Goal: Transaction & Acquisition: Obtain resource

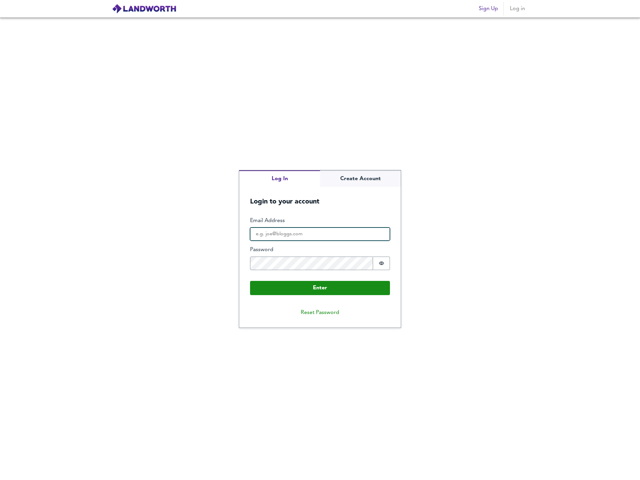
click at [312, 234] on input "Email Address" at bounding box center [320, 234] width 140 height 14
type input "[PERSON_NAME][EMAIL_ADDRESS][PERSON_NAME][DOMAIN_NAME]"
click at [382, 263] on icon "Show password" at bounding box center [381, 262] width 5 height 5
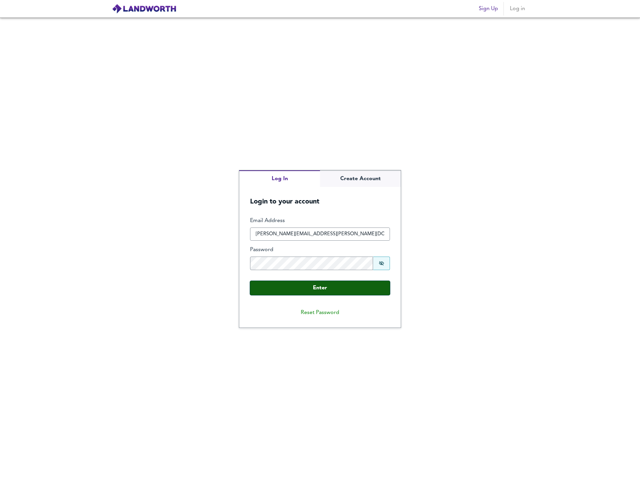
click at [343, 284] on button "Enter" at bounding box center [320, 288] width 140 height 14
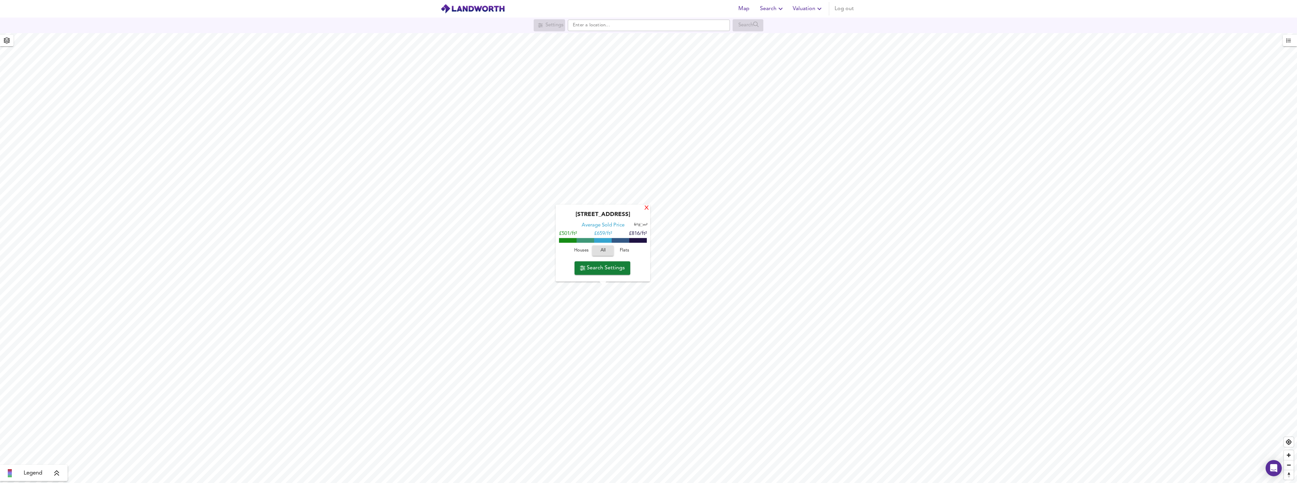
click at [639, 208] on div "X" at bounding box center [647, 208] width 6 height 6
click at [604, 284] on span "Houses" at bounding box center [599, 286] width 18 height 8
click at [613, 304] on span "Search Settings" at bounding box center [620, 303] width 45 height 9
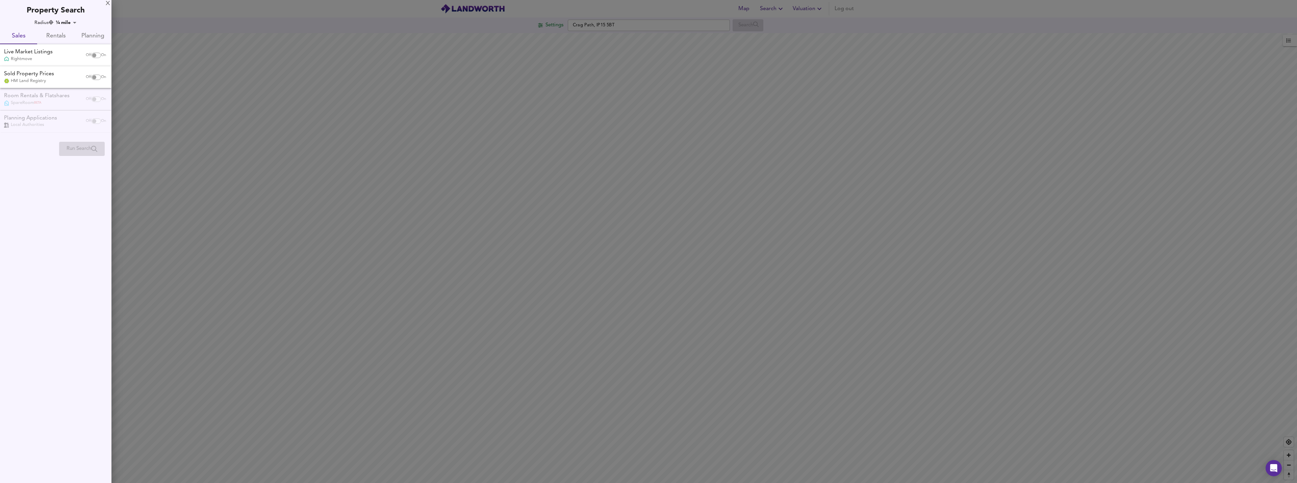
checkbox input "false"
checkbox input "true"
drag, startPoint x: 652, startPoint y: 183, endPoint x: 714, endPoint y: 186, distance: 61.2
click at [639, 184] on div at bounding box center [648, 241] width 1297 height 483
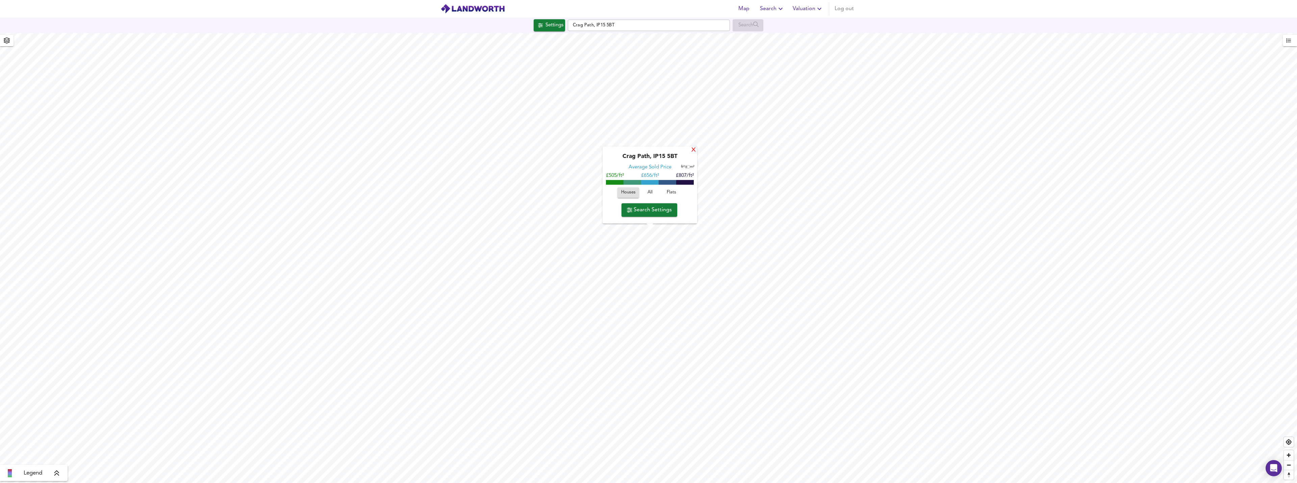
click at [639, 150] on div "X" at bounding box center [694, 150] width 6 height 6
type input "559"
click at [639, 138] on div "X" at bounding box center [691, 138] width 6 height 6
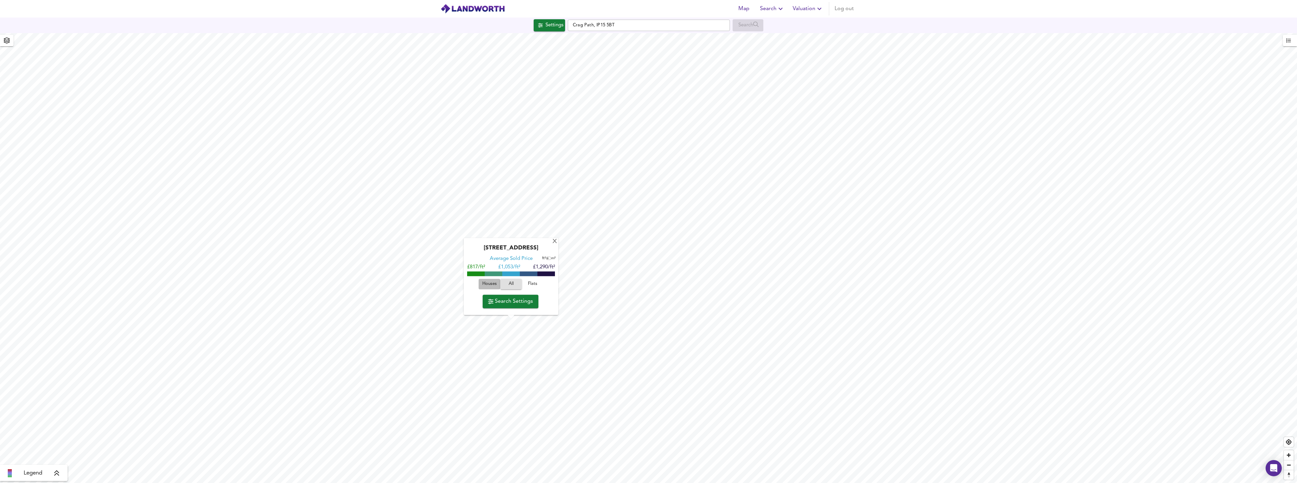
click at [489, 285] on span "Houses" at bounding box center [489, 285] width 18 height 8
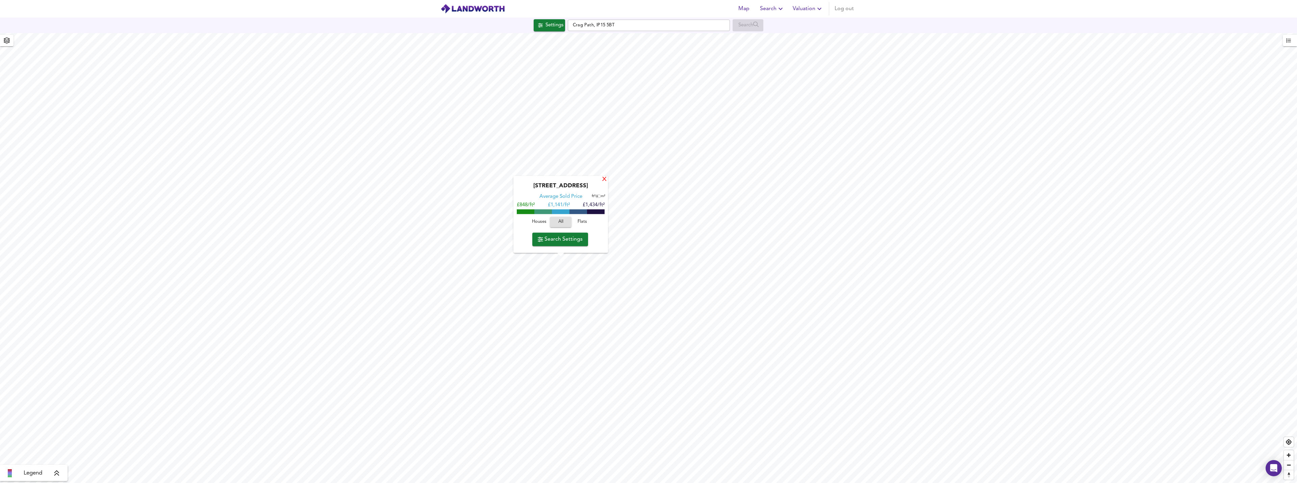
click at [606, 177] on div "X" at bounding box center [604, 180] width 6 height 6
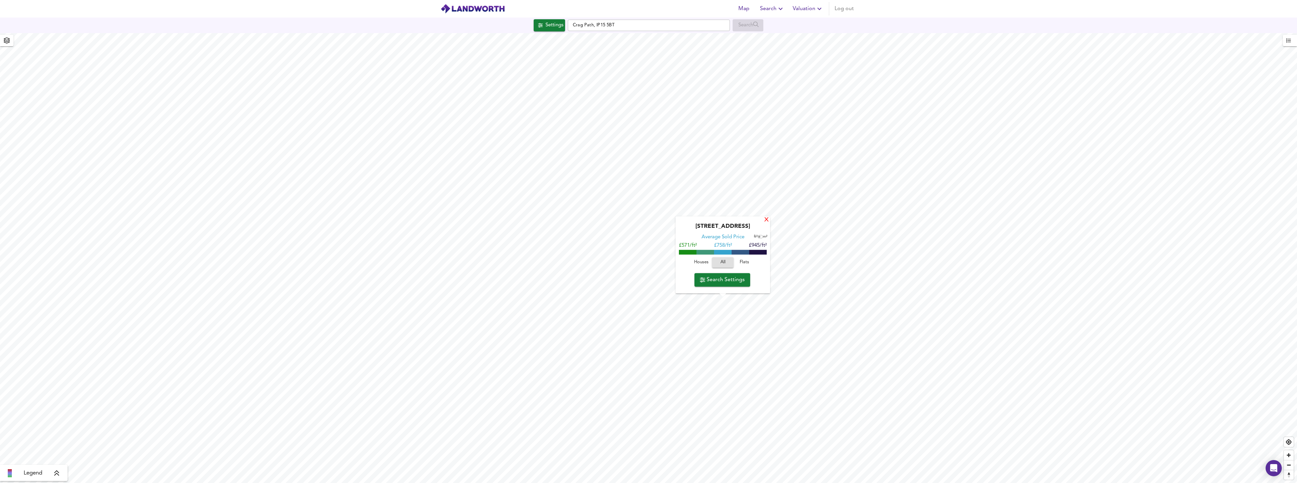
click at [639, 221] on div "X" at bounding box center [767, 220] width 6 height 6
click at [639, 9] on span "Valuation" at bounding box center [808, 8] width 31 height 9
click at [639, 23] on li "New Valuation Report" at bounding box center [808, 24] width 81 height 12
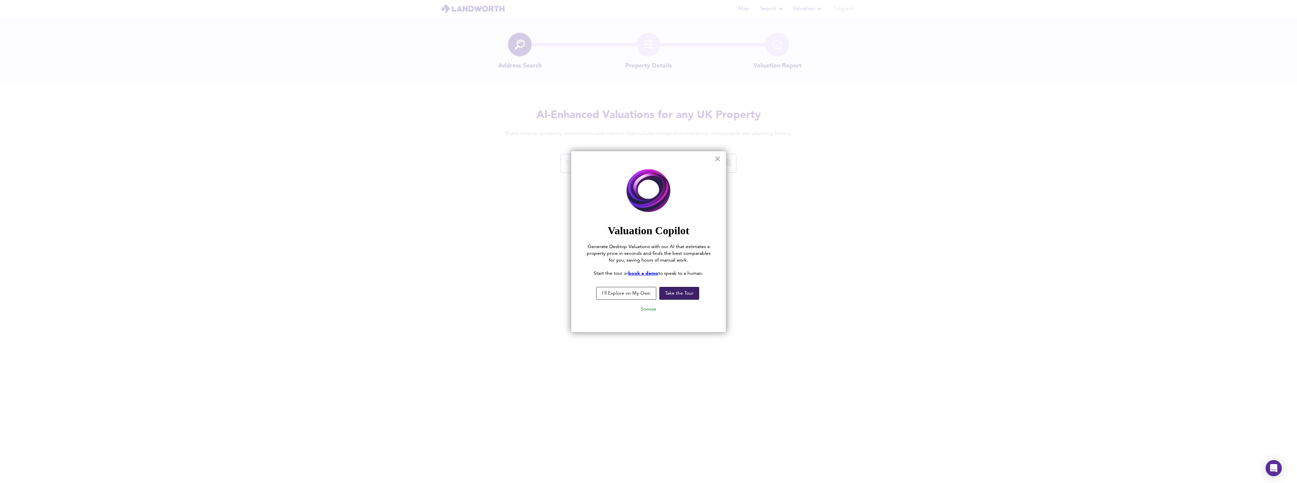
click at [639, 296] on button "Take the Tour" at bounding box center [679, 293] width 40 height 13
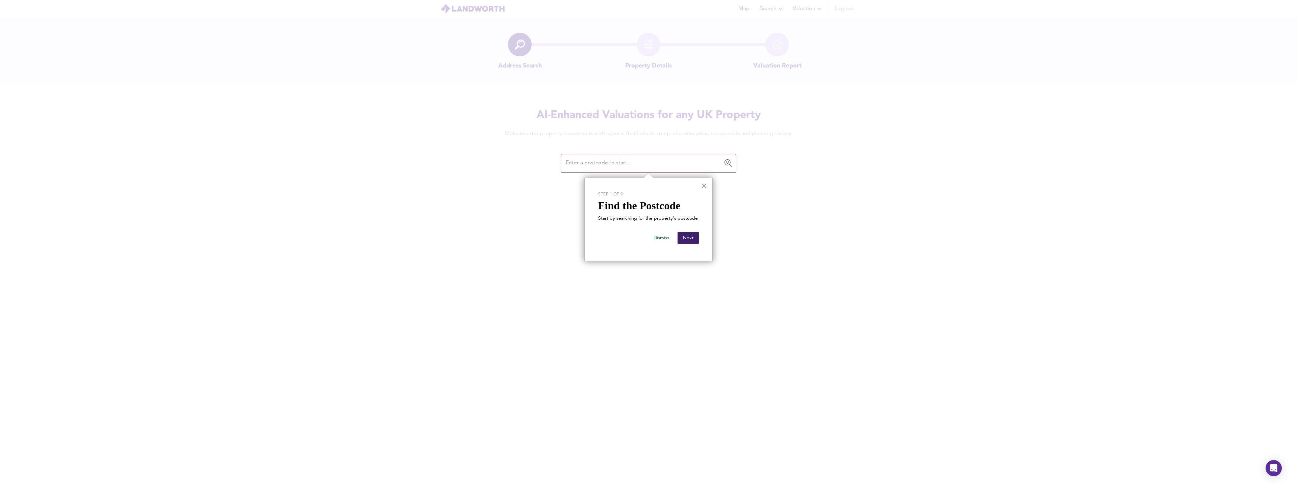
click at [639, 237] on button "Next" at bounding box center [687, 238] width 21 height 12
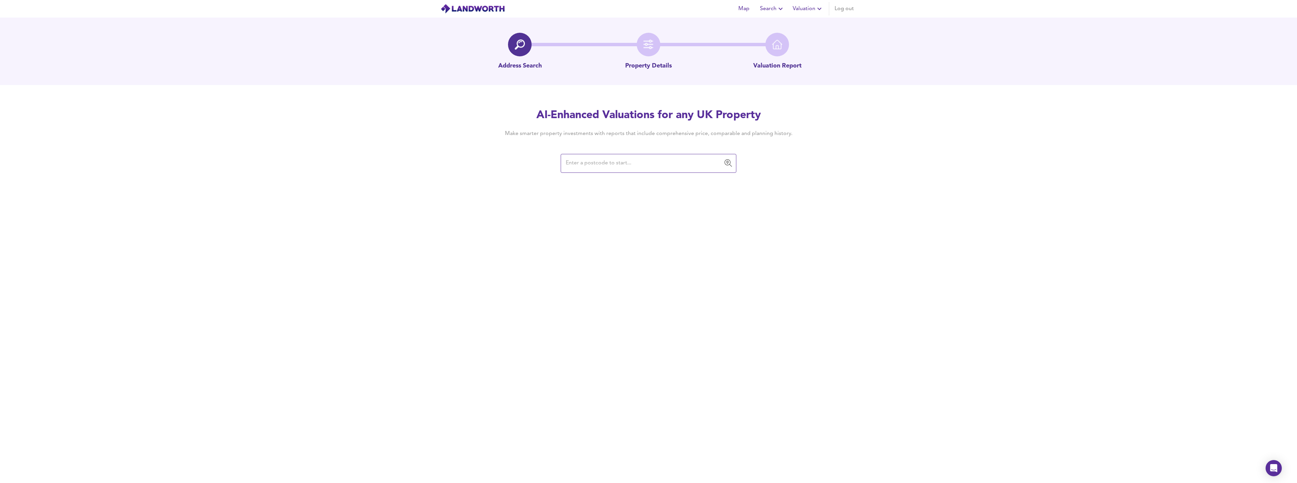
click at [639, 159] on input "text" at bounding box center [643, 163] width 159 height 13
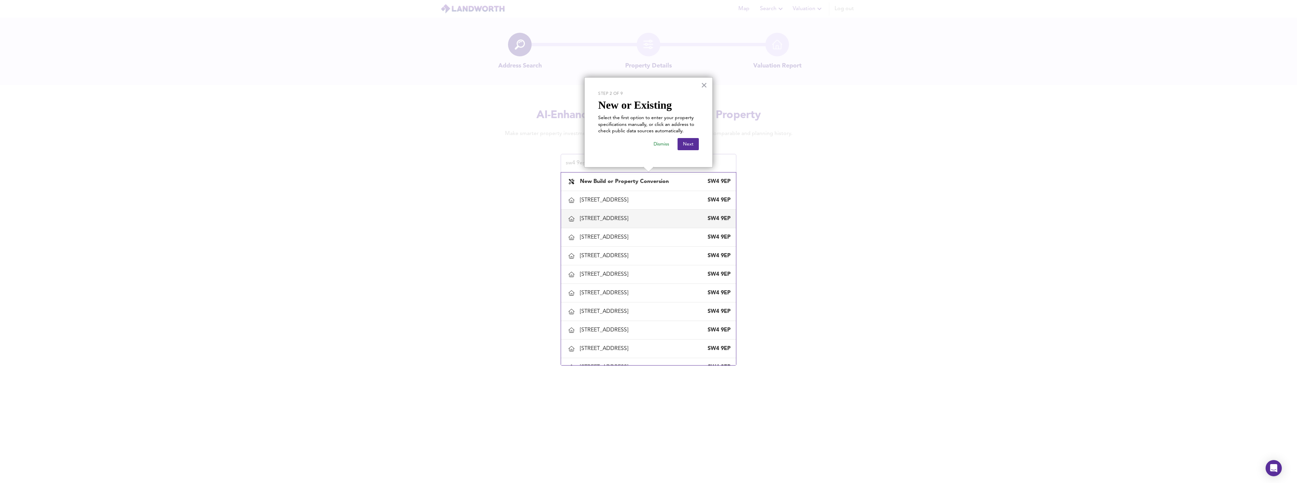
click at [618, 214] on div "[STREET_ADDRESS]" at bounding box center [648, 219] width 164 height 14
type input "[STREET_ADDRESS]"
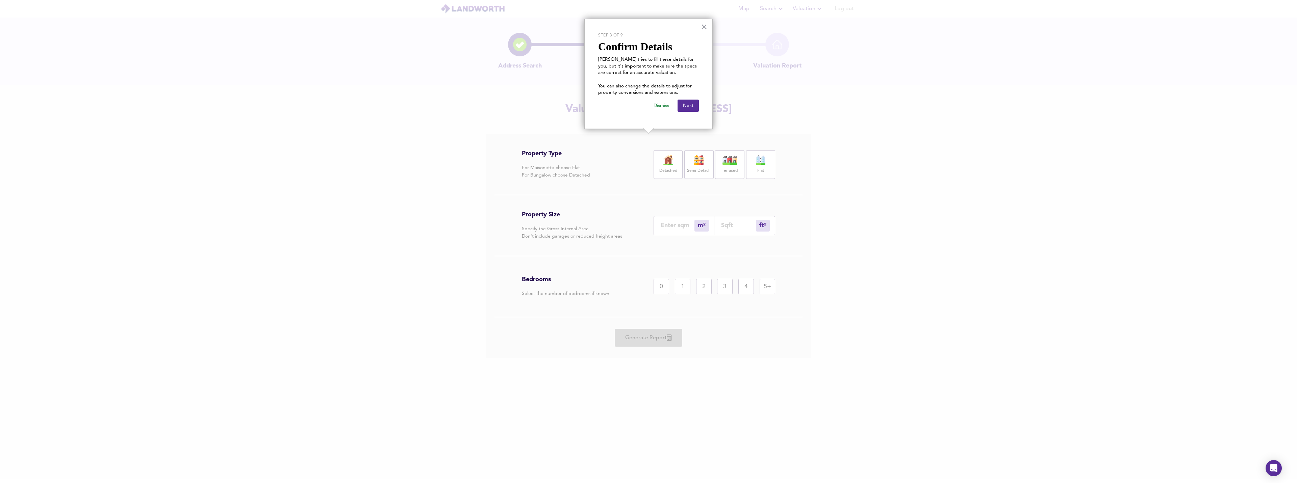
click at [639, 161] on img at bounding box center [698, 159] width 17 height 9
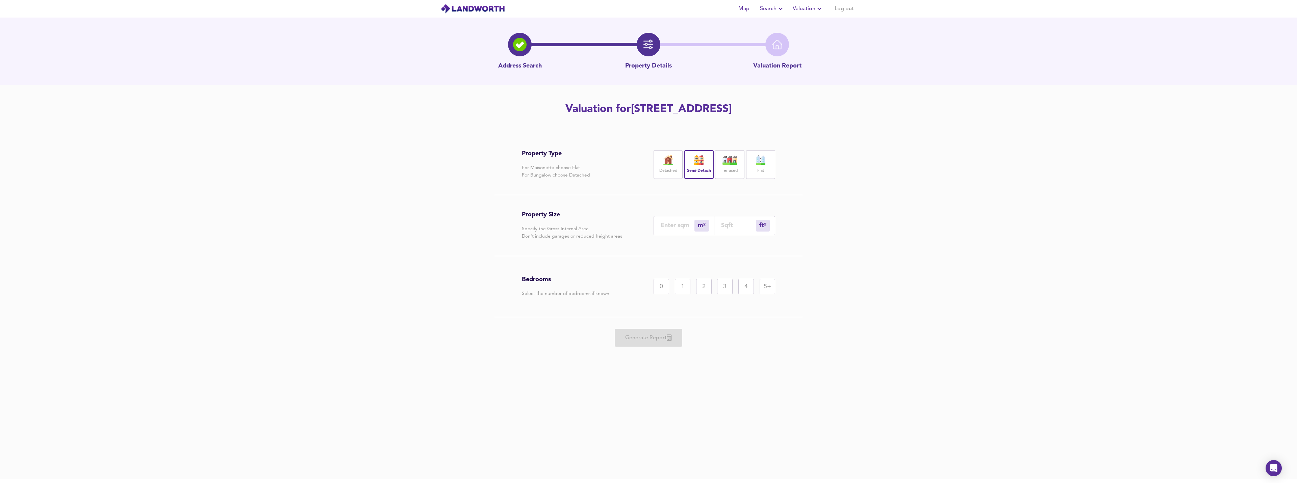
click at [639, 223] on input "number" at bounding box center [738, 225] width 35 height 7
type input "0"
type input "3"
type input "35"
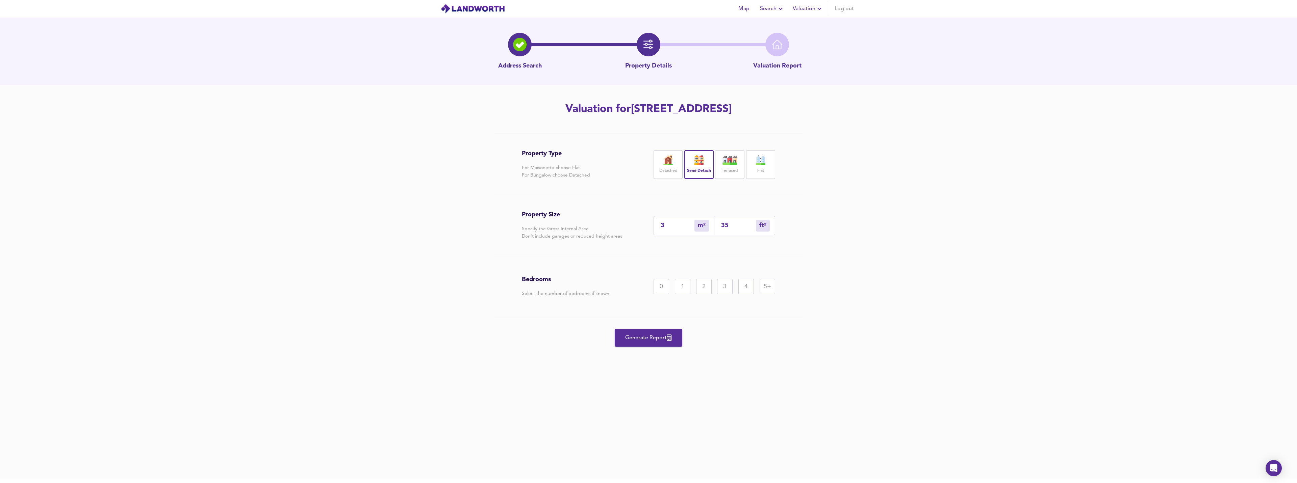
type input "33"
type input "350"
type input "325"
type input "3500"
click at [639, 286] on div "5+" at bounding box center [768, 287] width 16 height 16
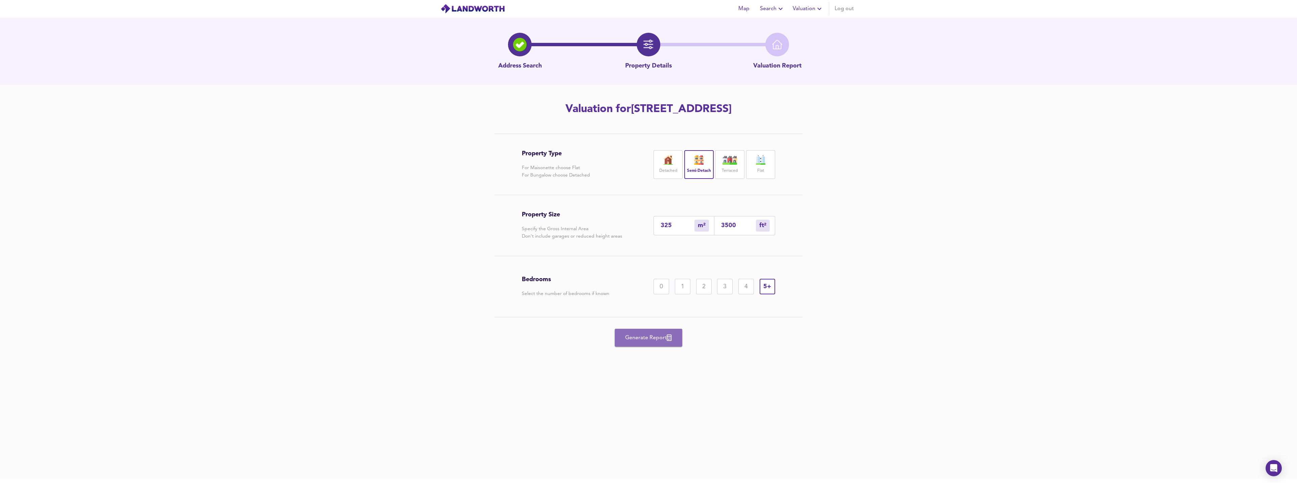
click at [639, 335] on span "Generate Report" at bounding box center [648, 337] width 54 height 9
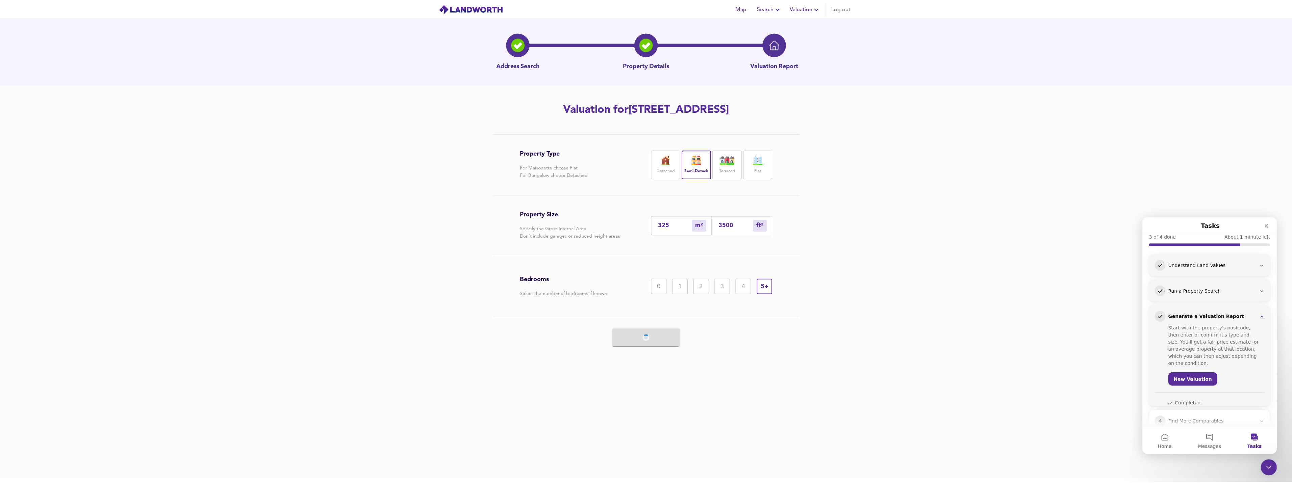
scroll to position [61, 0]
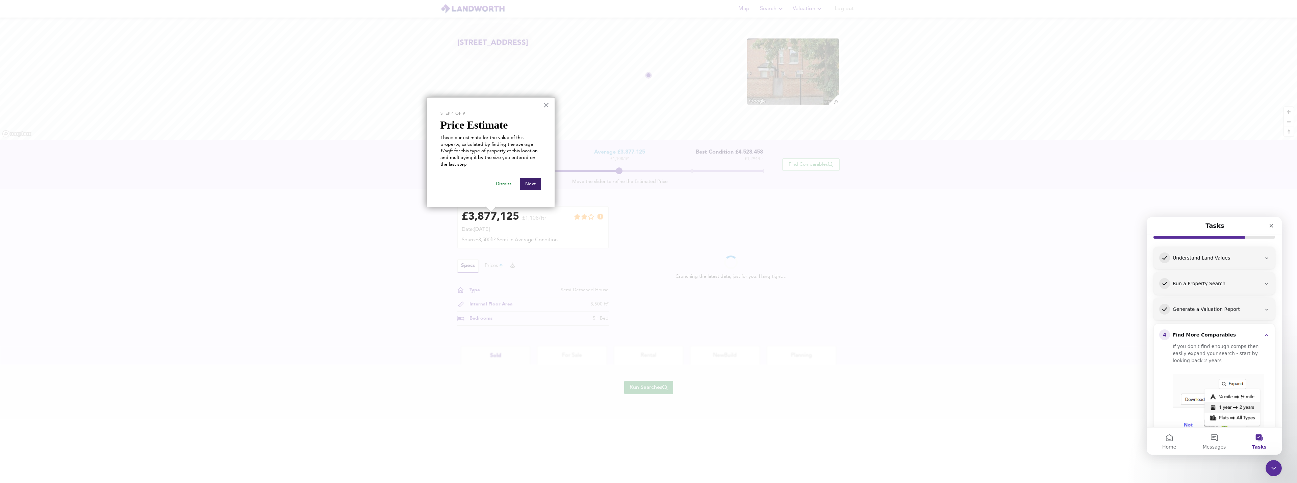
click at [532, 185] on button "Next" at bounding box center [530, 184] width 21 height 12
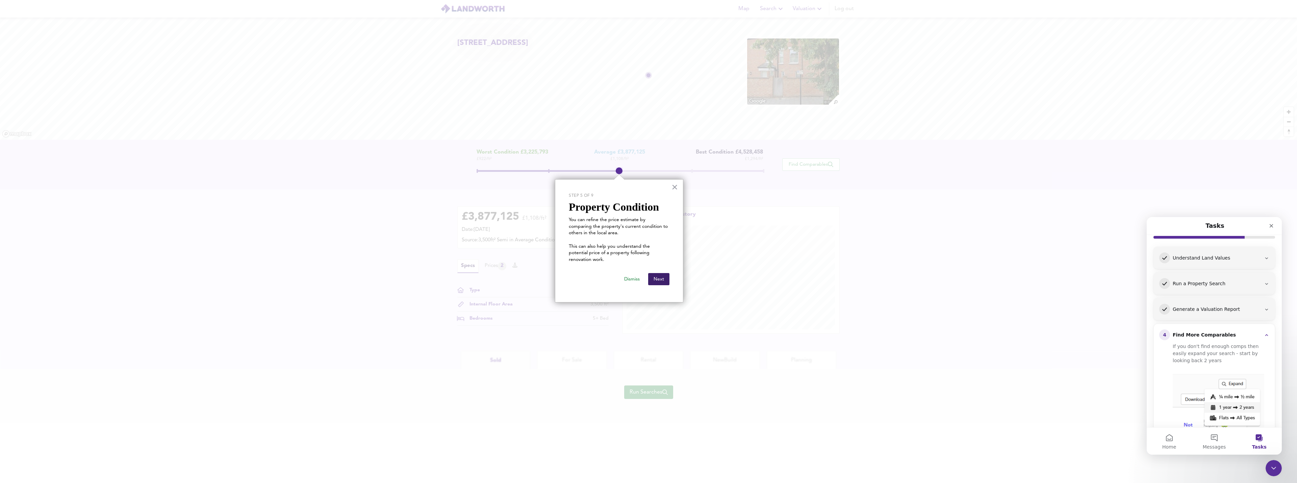
click at [639, 273] on button "Next" at bounding box center [658, 279] width 21 height 12
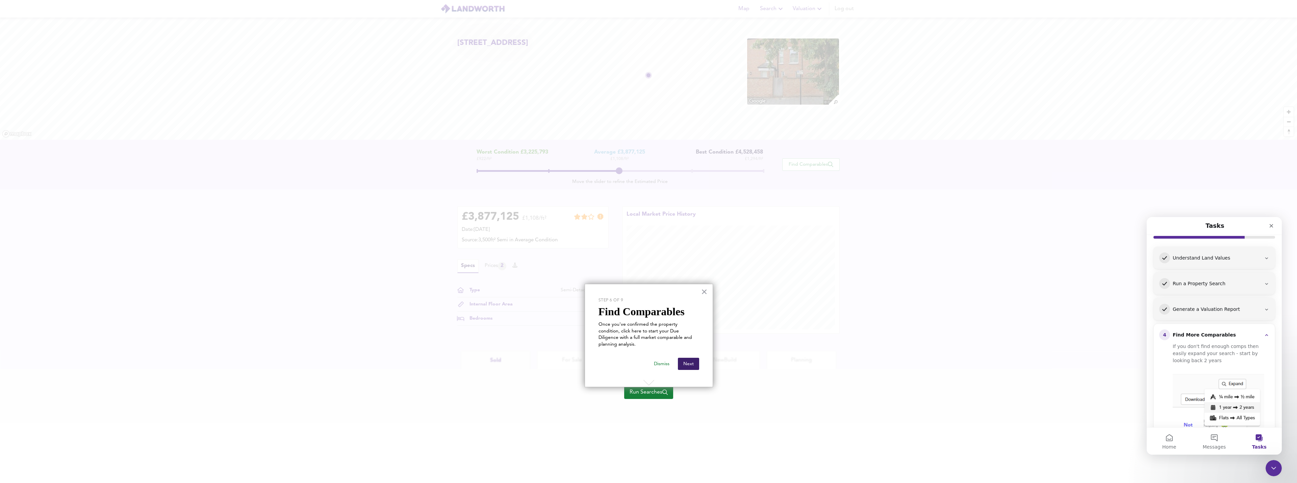
click at [639, 358] on button "Next" at bounding box center [688, 364] width 21 height 12
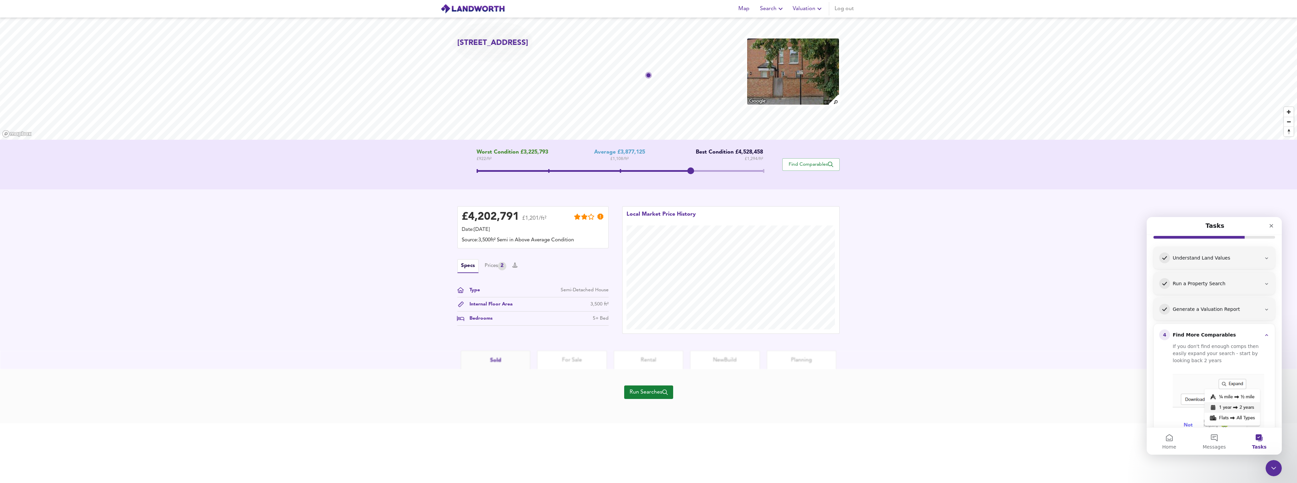
drag, startPoint x: 625, startPoint y: 170, endPoint x: 696, endPoint y: 173, distance: 70.6
click at [639, 173] on span at bounding box center [690, 171] width 7 height 7
click at [494, 266] on div "Prices 2" at bounding box center [496, 266] width 22 height 8
click at [545, 291] on icon at bounding box center [546, 290] width 5 height 5
click at [639, 391] on span "Run Searches" at bounding box center [649, 392] width 38 height 9
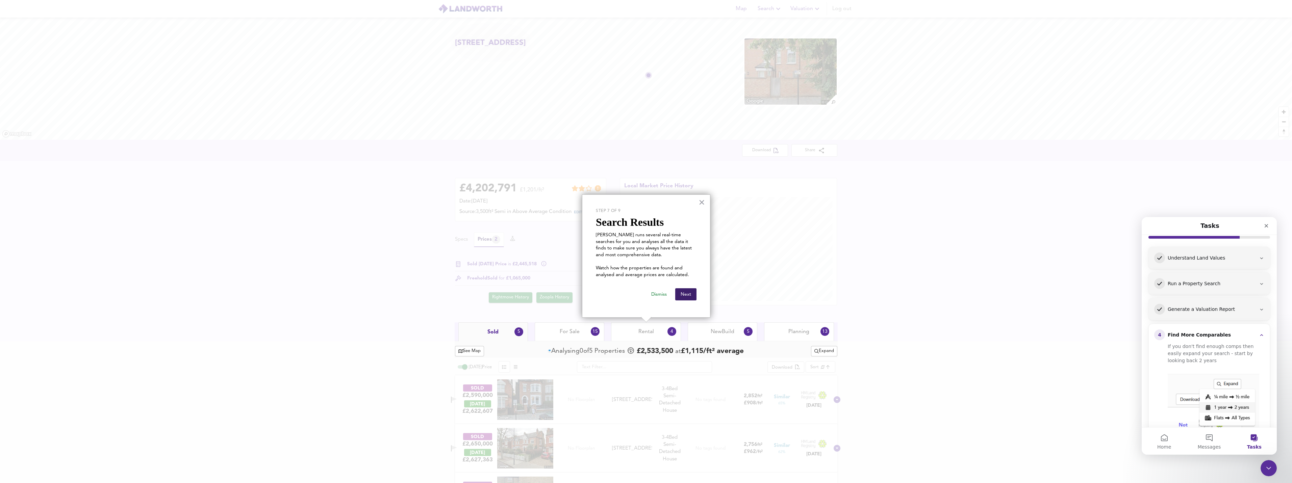
click at [639, 292] on button "Next" at bounding box center [685, 294] width 21 height 12
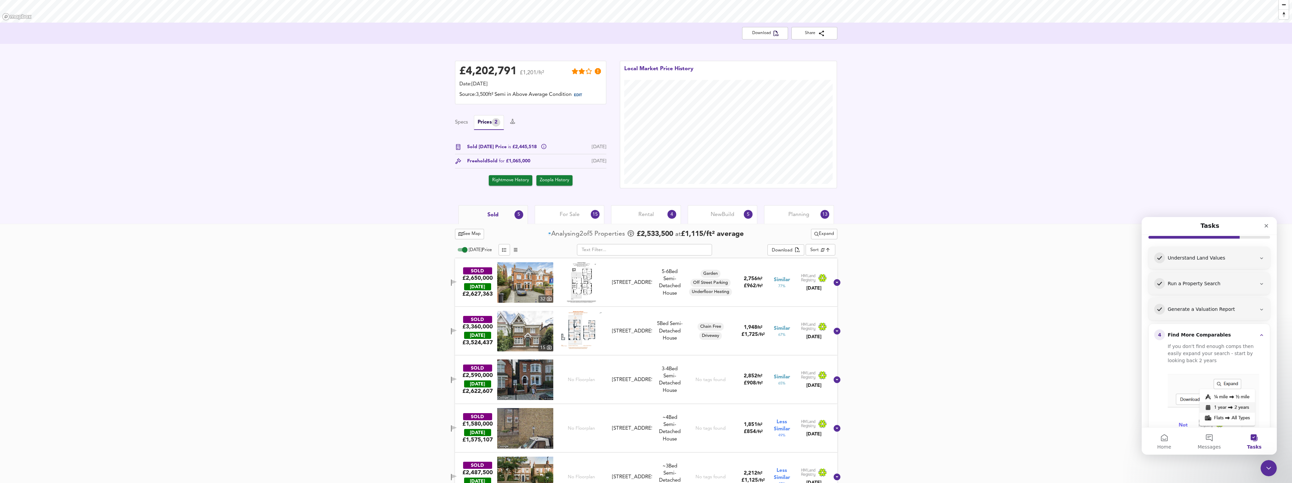
scroll to position [139, 0]
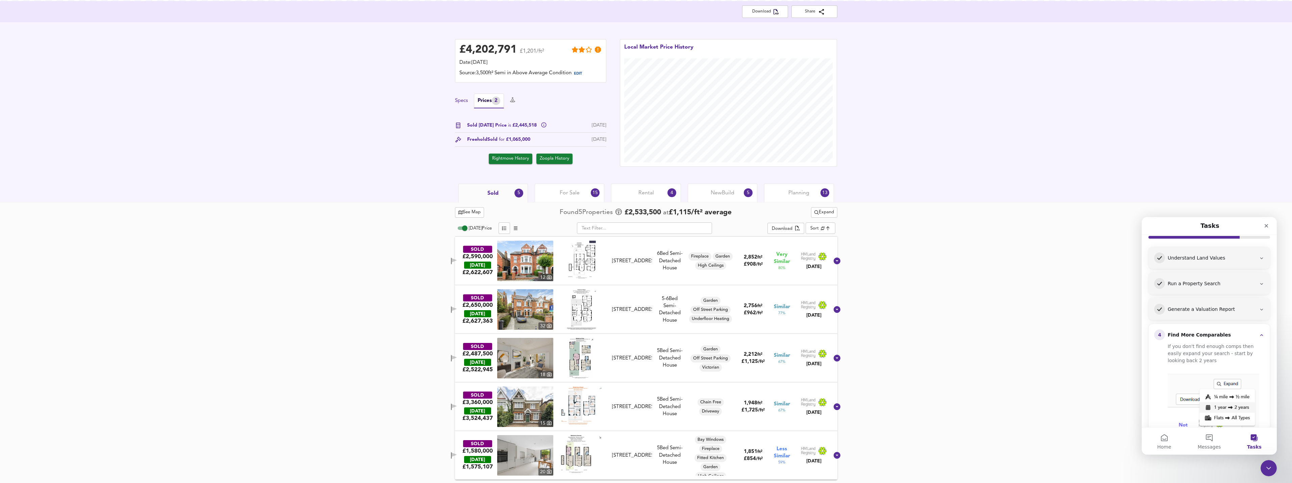
click at [464, 103] on button "Specs" at bounding box center [461, 100] width 13 height 7
click at [594, 137] on div "3,500 ft²" at bounding box center [597, 138] width 18 height 7
click at [481, 139] on div "Internal Floor Area" at bounding box center [486, 138] width 49 height 7
click at [569, 193] on span "For Sale" at bounding box center [570, 192] width 20 height 7
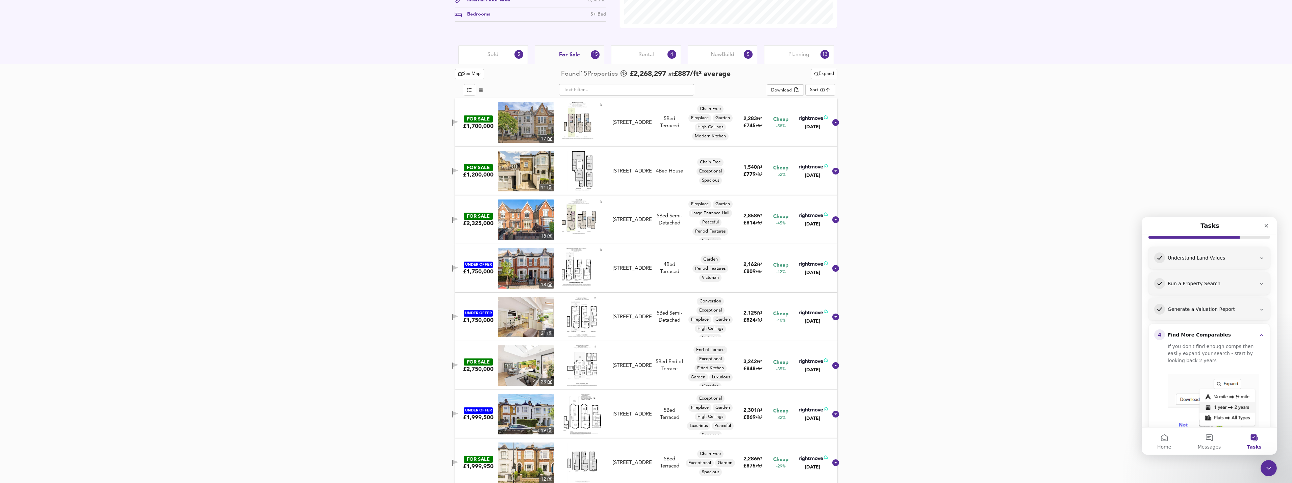
scroll to position [186, 0]
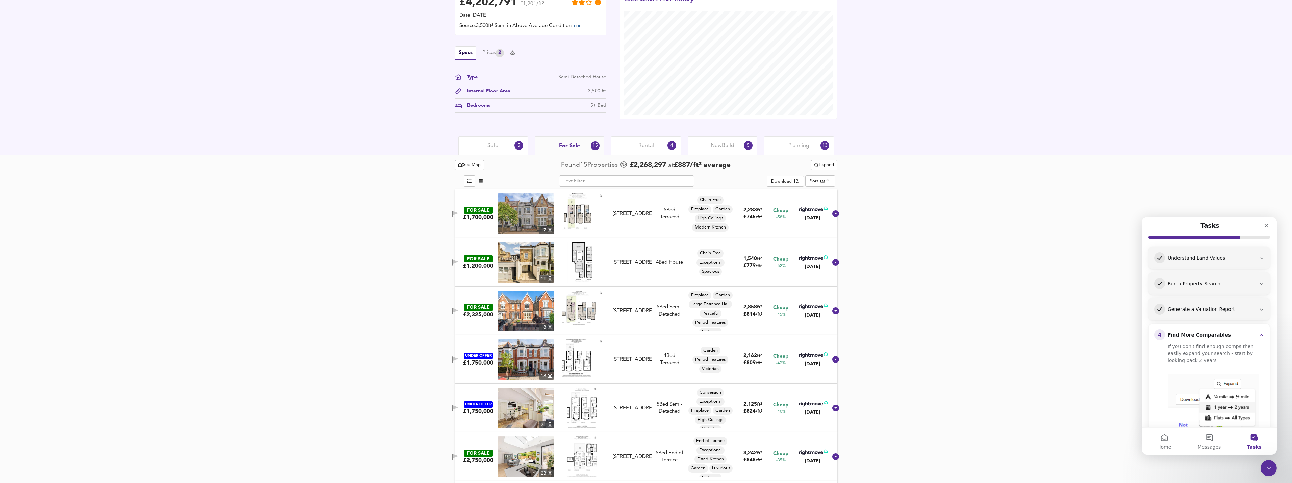
click at [639, 147] on span "Rental" at bounding box center [646, 145] width 16 height 7
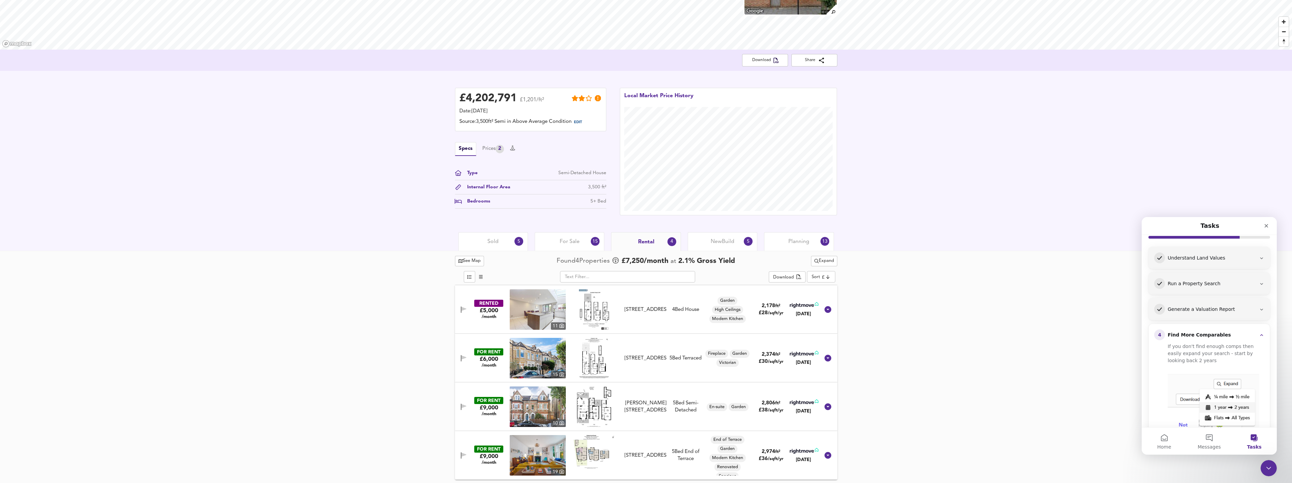
click at [639, 239] on span "New Build" at bounding box center [723, 241] width 24 height 7
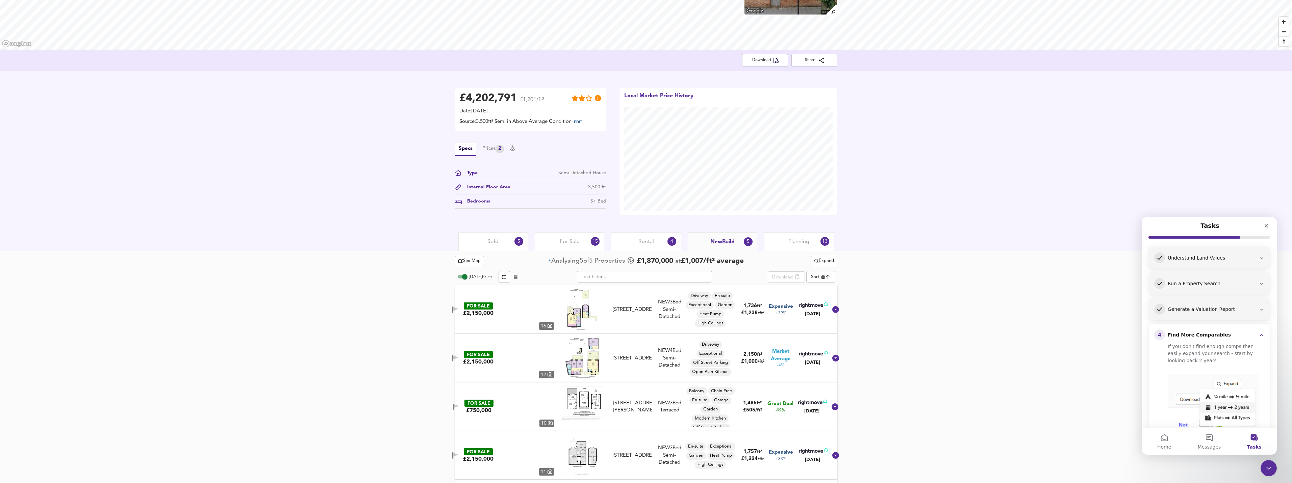
scroll to position [139, 0]
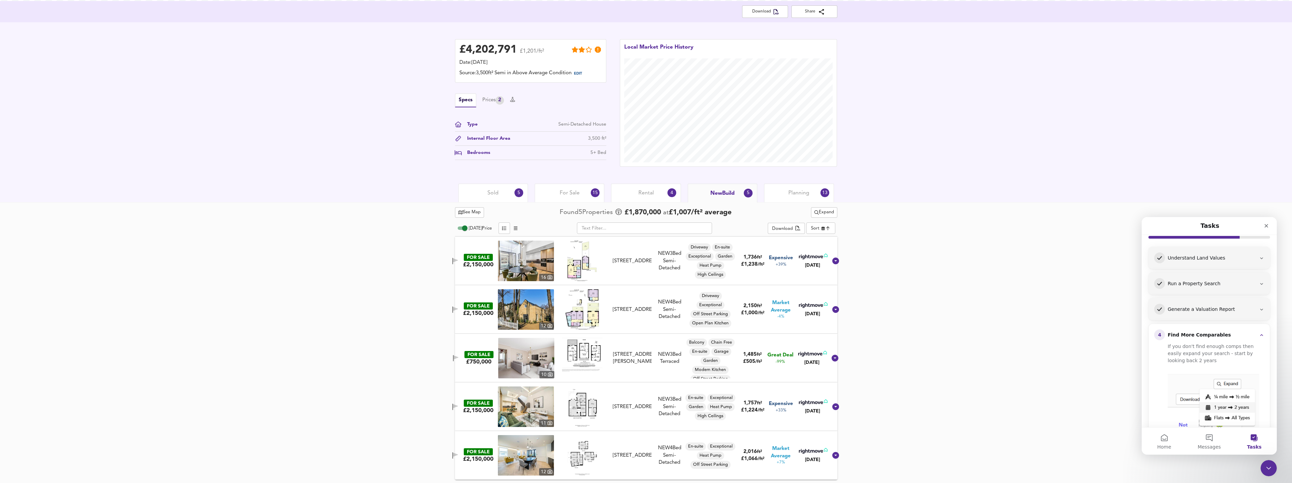
click at [639, 193] on span "Planning" at bounding box center [798, 192] width 21 height 7
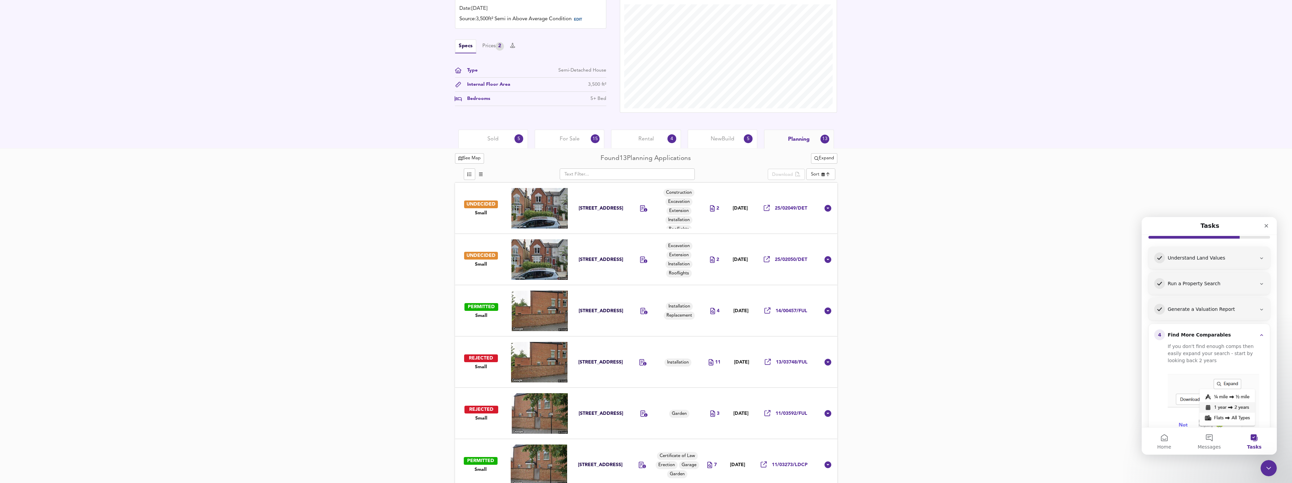
scroll to position [191, 0]
click at [639, 260] on icon at bounding box center [827, 261] width 7 height 7
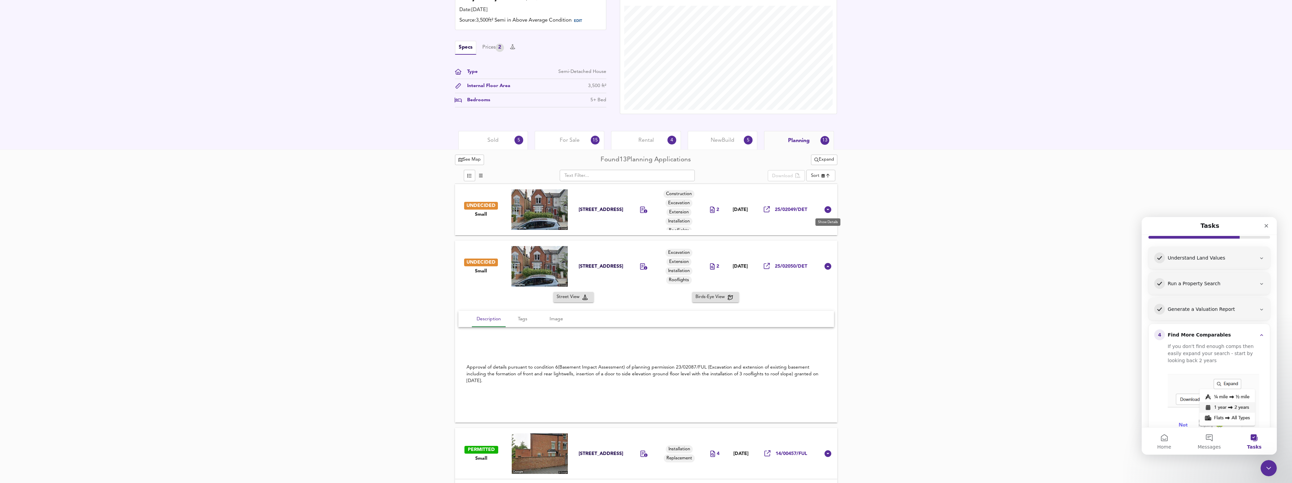
click at [639, 210] on icon at bounding box center [827, 209] width 7 height 7
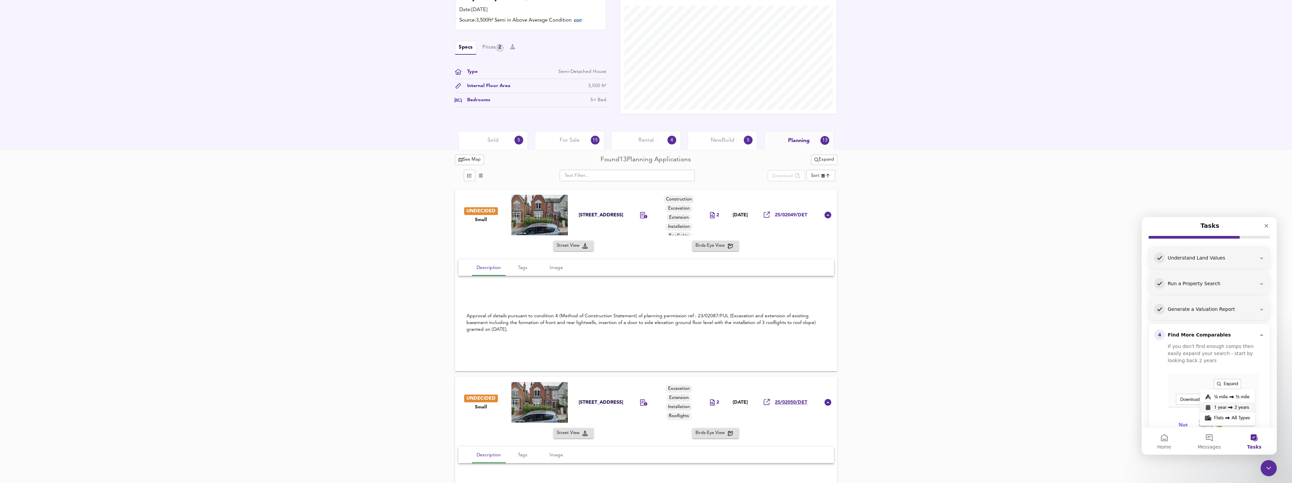
click at [639, 402] on span "25/02050/DET" at bounding box center [791, 403] width 32 height 6
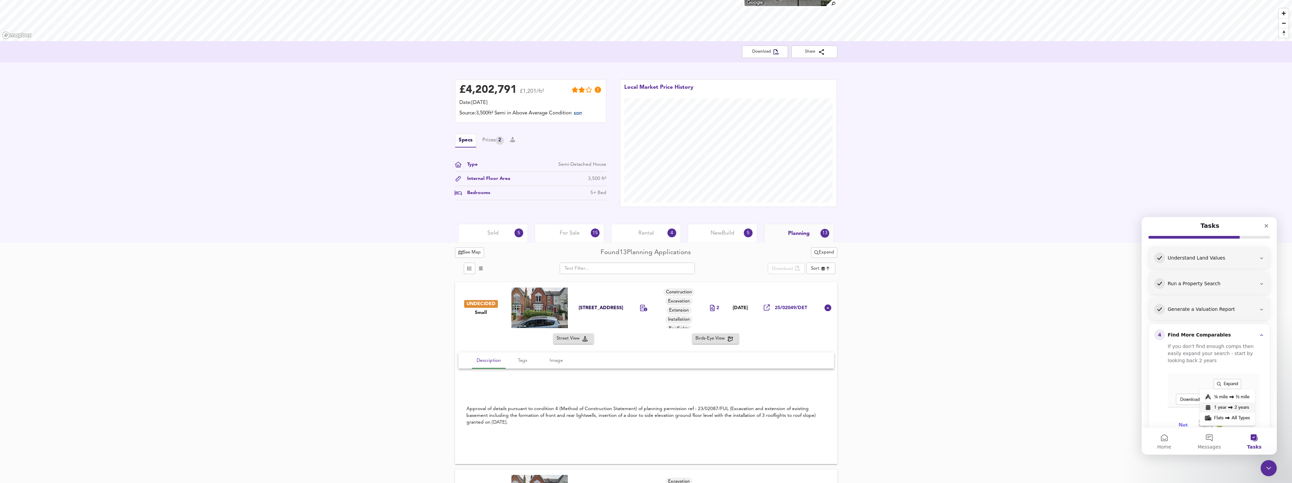
scroll to position [0, 0]
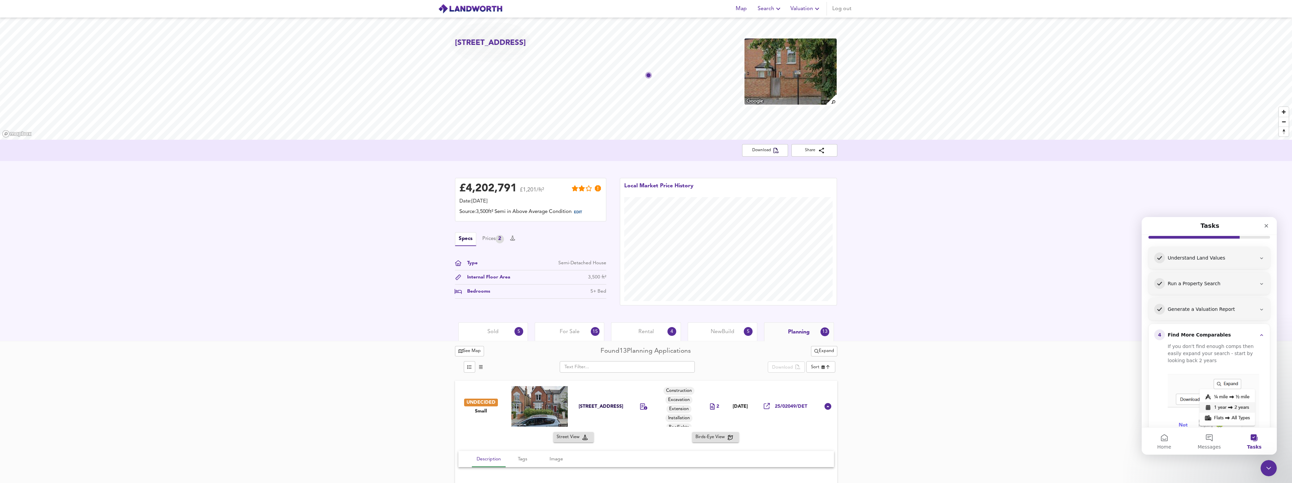
click at [485, 332] on div "Sold 5" at bounding box center [493, 332] width 70 height 19
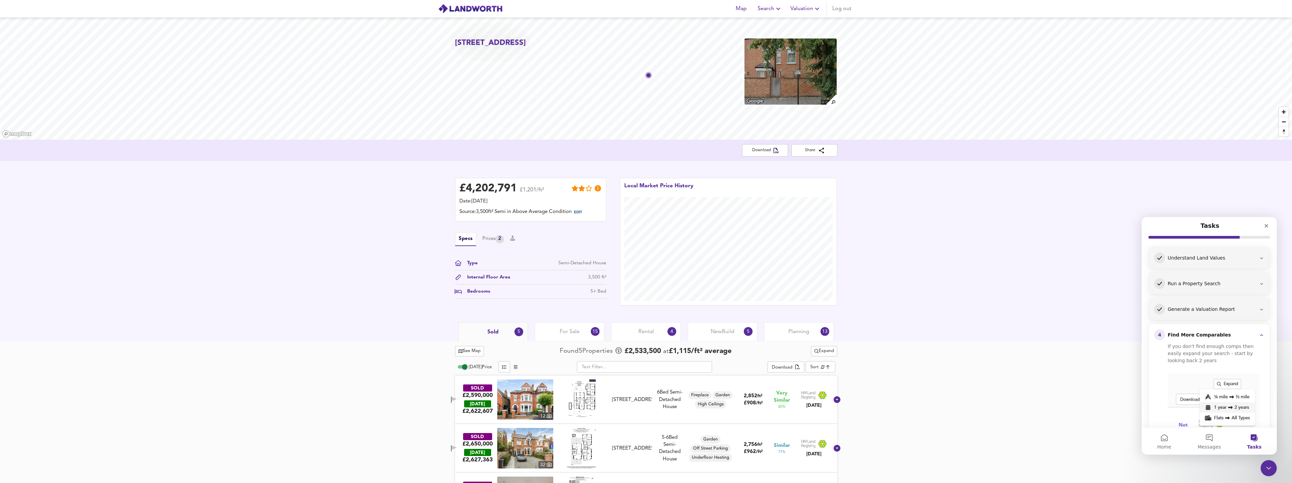
click at [639, 255] on div "Understand Land Values" at bounding box center [1212, 258] width 88 height 7
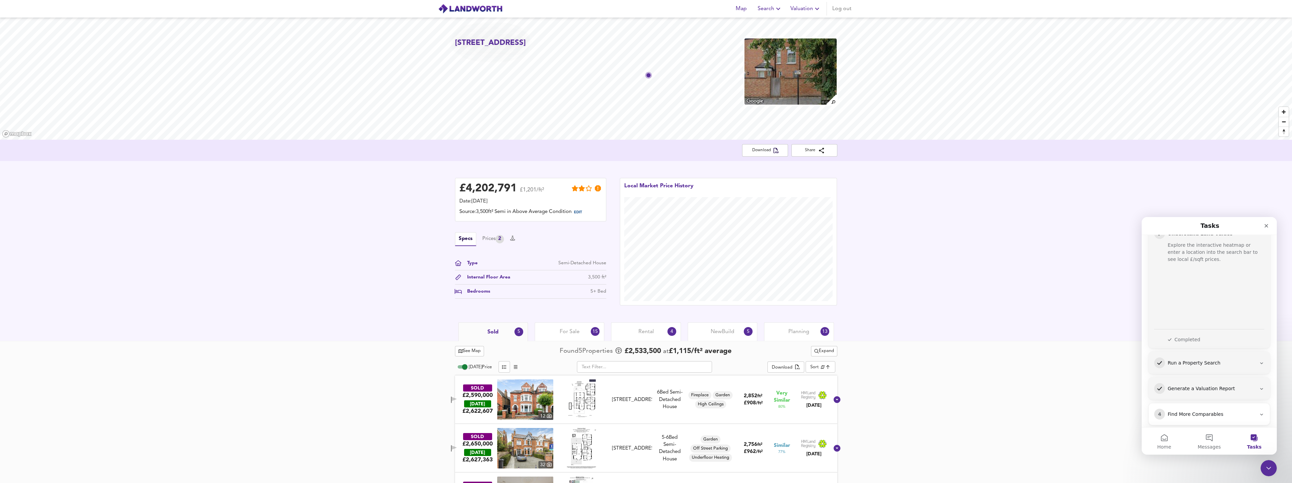
click at [465, 266] on div "Type" at bounding box center [470, 263] width 16 height 7
click at [508, 271] on div "Type Semi-Detached House Internal Floor Area 3,500 ft² Bedrooms 5+ Bed" at bounding box center [530, 279] width 151 height 39
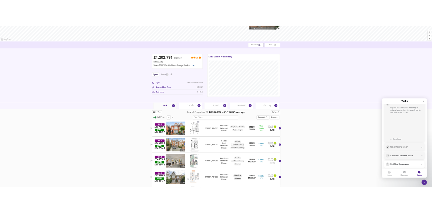
scroll to position [0, 0]
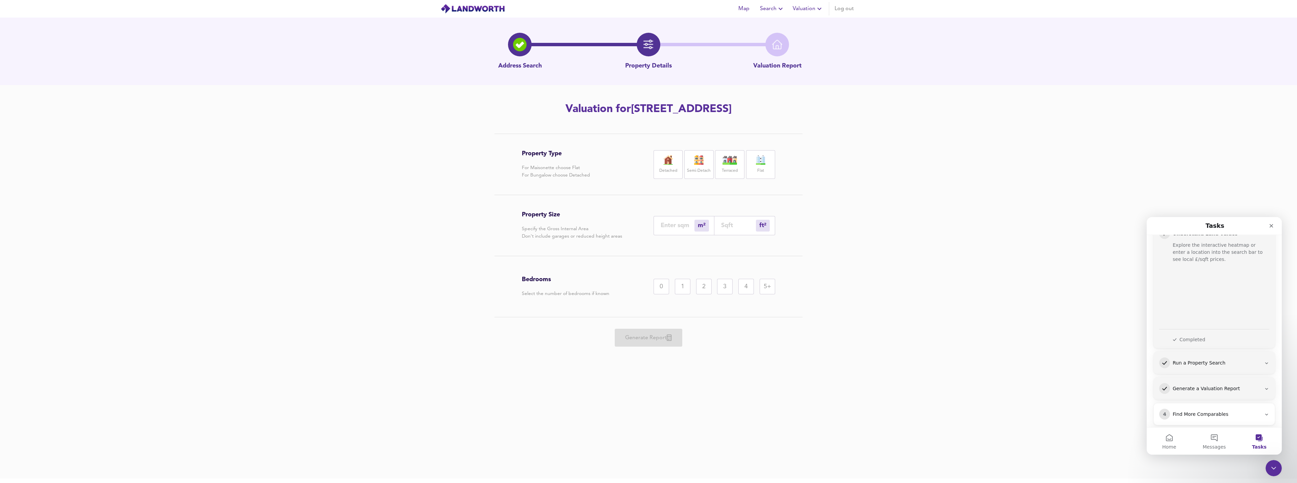
click at [639, 226] on input "number" at bounding box center [738, 225] width 35 height 7
type input "0"
type input "3"
type input "35"
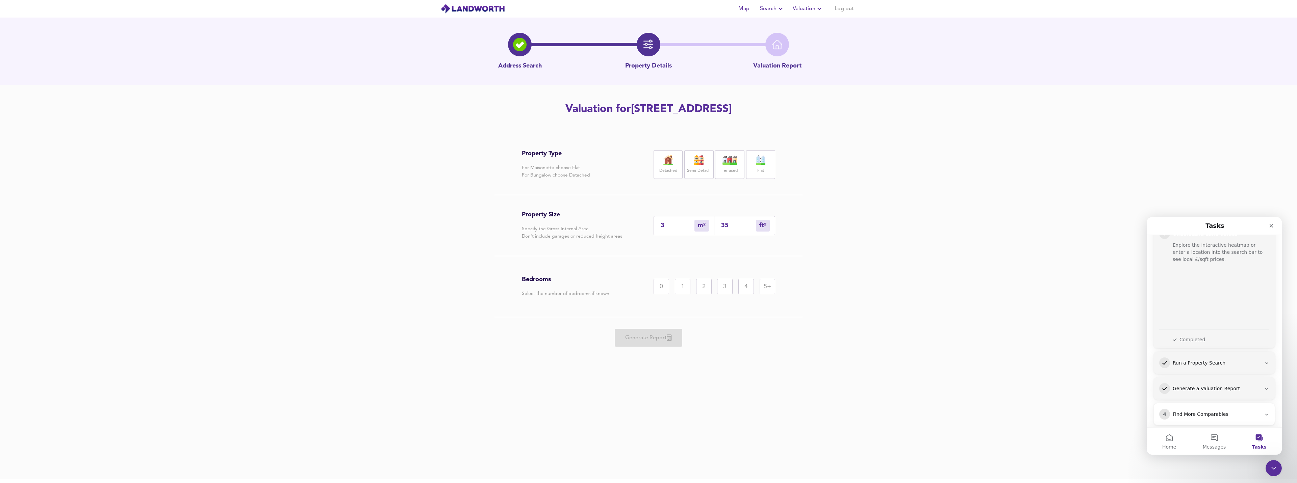
type input "33"
type input "350"
type input "325"
type input "3500"
click at [639, 289] on div "5+" at bounding box center [768, 287] width 16 height 16
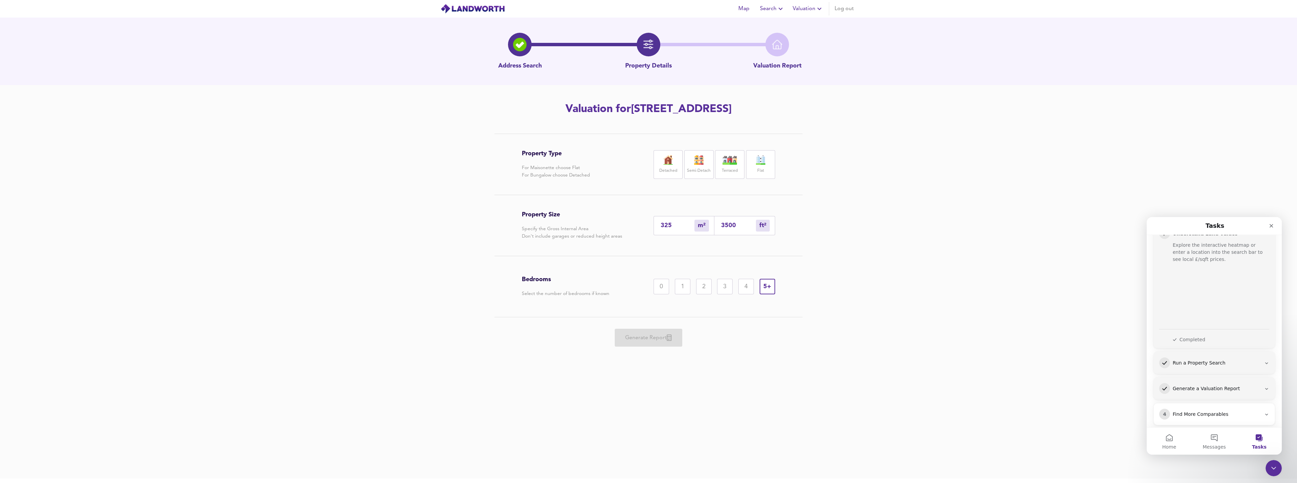
click at [639, 164] on img at bounding box center [698, 159] width 17 height 9
click at [639, 337] on span "Generate Report" at bounding box center [648, 337] width 54 height 9
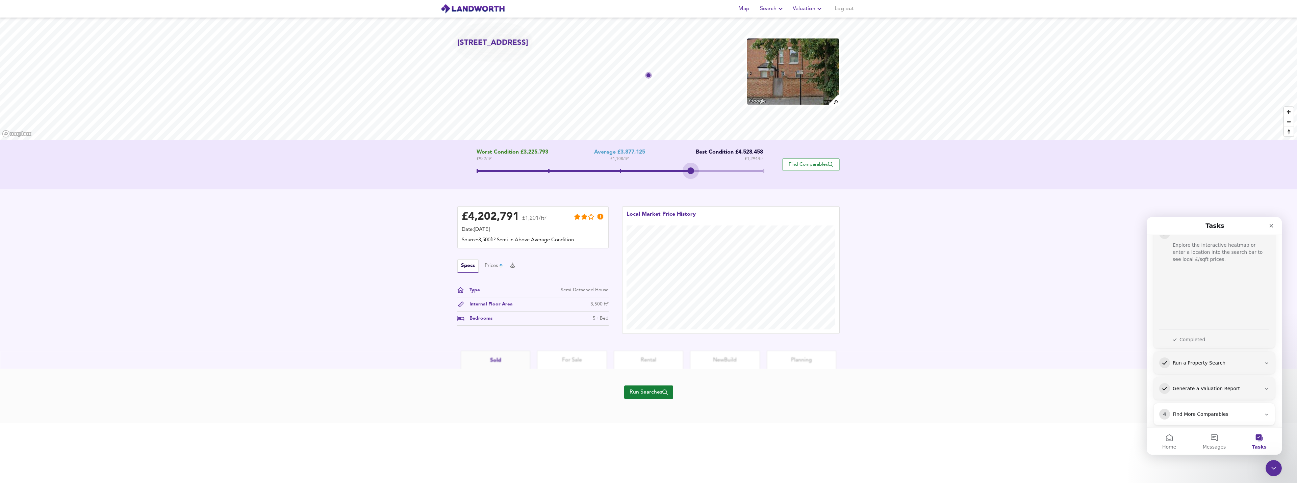
drag, startPoint x: 621, startPoint y: 171, endPoint x: 693, endPoint y: 179, distance: 72.4
click at [639, 179] on div "Worst Condition £3,225,793 £ 922 / ft² Average £3,877,125 £ 1,108 / ft² Best Co…" at bounding box center [619, 164] width 325 height 31
click at [639, 392] on span "Run Searches" at bounding box center [649, 392] width 38 height 9
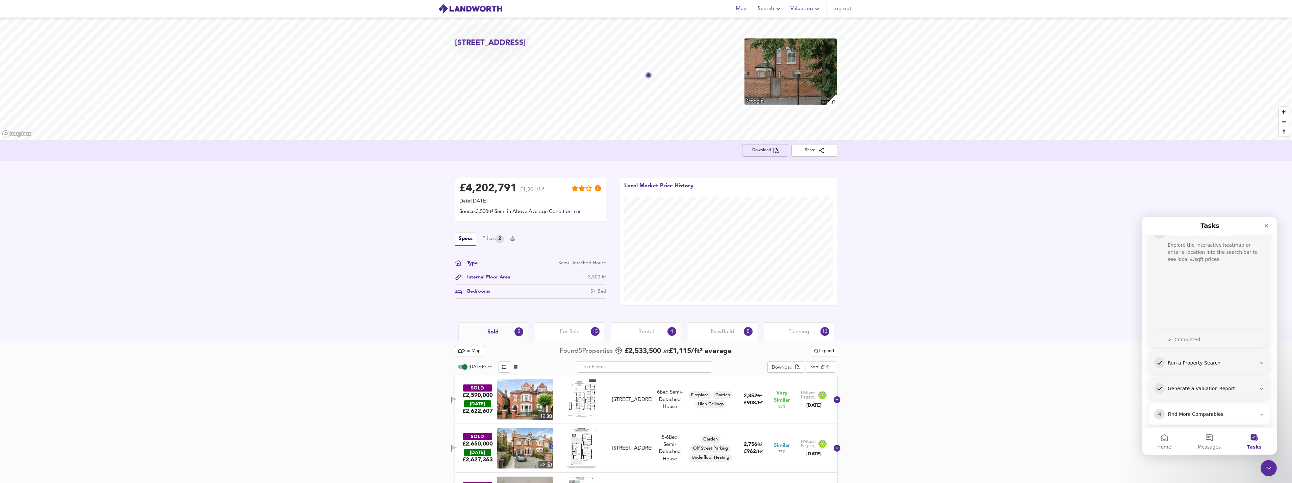
click at [639, 150] on span "Download" at bounding box center [764, 150] width 35 height 7
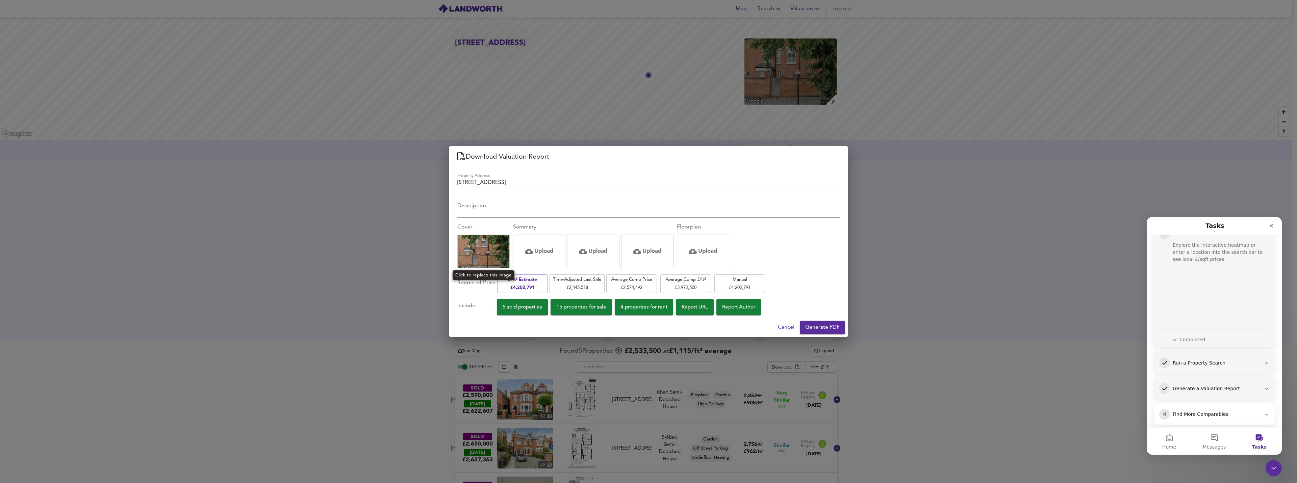
click at [476, 251] on img at bounding box center [484, 251] width 52 height 37
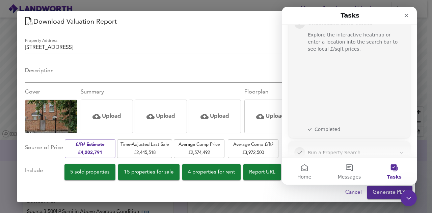
scroll to position [84, 0]
click at [409, 15] on icon "Close" at bounding box center [406, 15] width 5 height 5
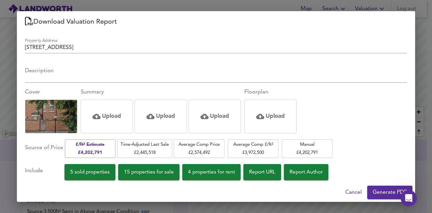
scroll to position [0, 0]
click at [51, 120] on img at bounding box center [51, 116] width 52 height 37
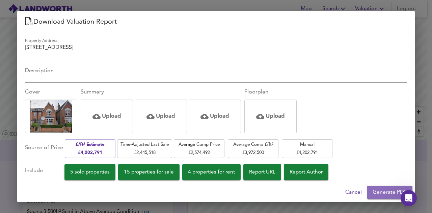
click at [391, 191] on span "Generate PDF" at bounding box center [390, 192] width 34 height 9
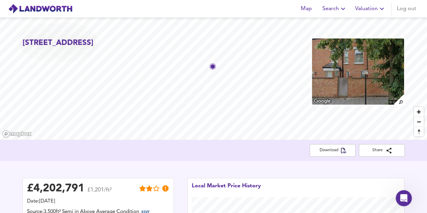
click at [341, 9] on icon "button" at bounding box center [343, 9] width 8 height 8
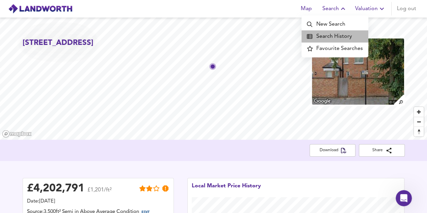
click at [336, 37] on li "Search History" at bounding box center [335, 36] width 67 height 12
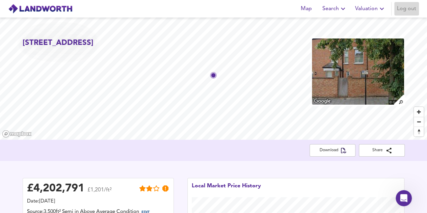
click at [411, 9] on span "Log out" at bounding box center [406, 8] width 19 height 9
